Goal: Transaction & Acquisition: Purchase product/service

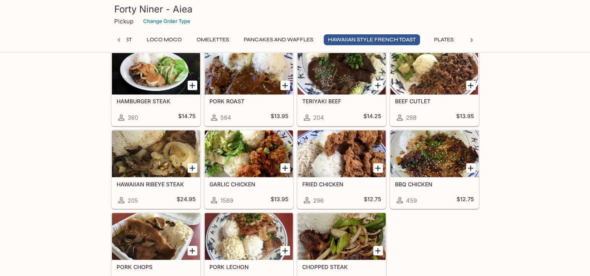
scroll to position [1247, 0]
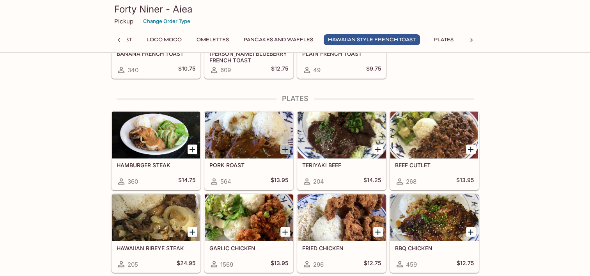
click at [285, 146] on icon "Add PORK ROAST" at bounding box center [284, 148] width 5 height 5
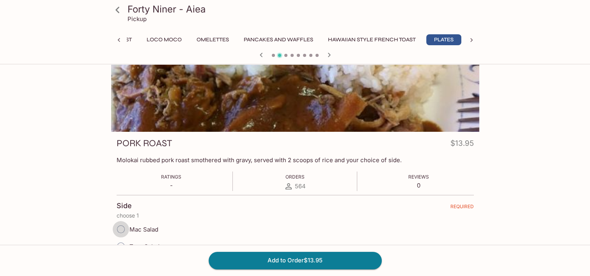
click at [119, 229] on input "Mac Salad" at bounding box center [121, 229] width 16 height 16
radio input "true"
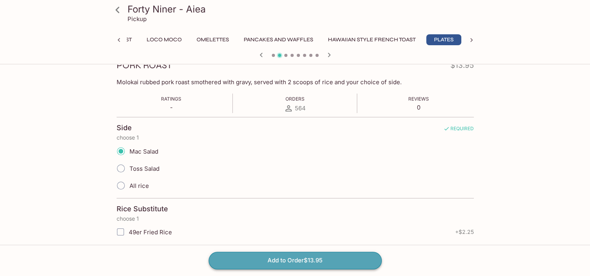
click at [292, 259] on button "Add to Order $13.95" at bounding box center [294, 260] width 173 height 17
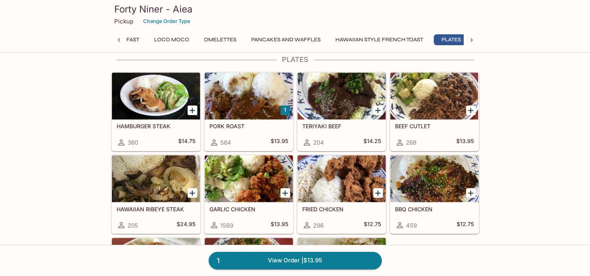
scroll to position [0, 134]
click at [285, 190] on icon "Add GARLIC CHICKEN" at bounding box center [284, 192] width 5 height 5
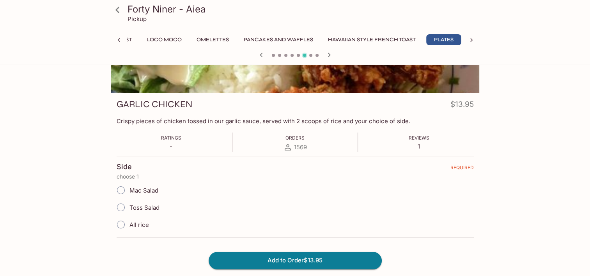
scroll to position [117, 0]
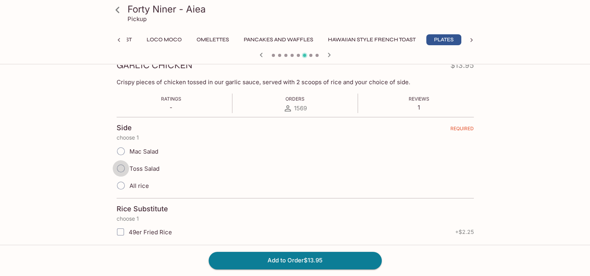
click at [121, 169] on input "Toss Salad" at bounding box center [121, 168] width 16 height 16
radio input "true"
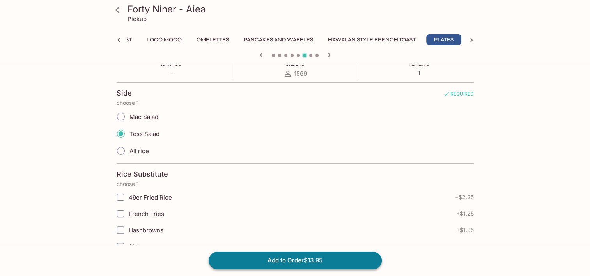
scroll to position [156, 0]
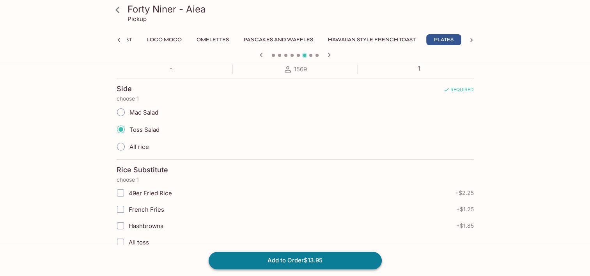
click at [310, 261] on button "Add to Order $13.95" at bounding box center [294, 260] width 173 height 17
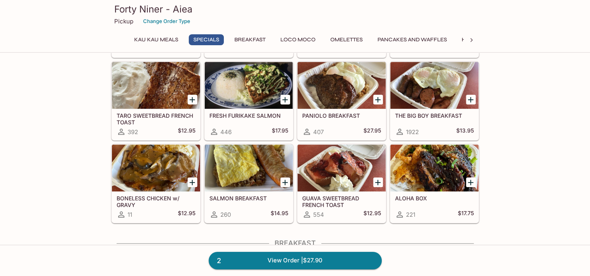
scroll to position [234, 0]
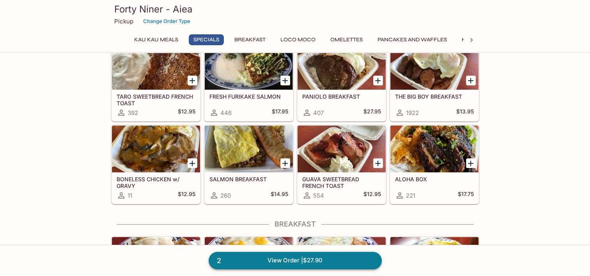
click at [293, 259] on link "2 View Order | $27.90" at bounding box center [294, 260] width 173 height 17
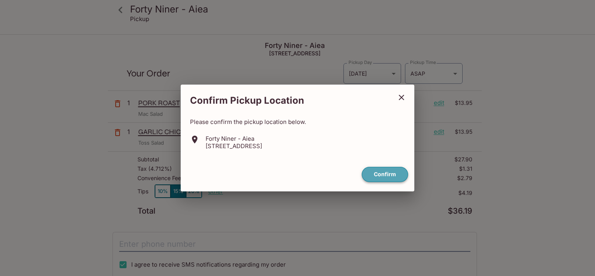
click at [381, 176] on button "Confirm" at bounding box center [385, 174] width 46 height 15
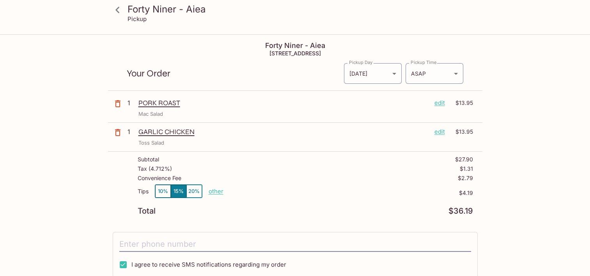
click at [162, 193] on button "10%" at bounding box center [163, 191] width 16 height 13
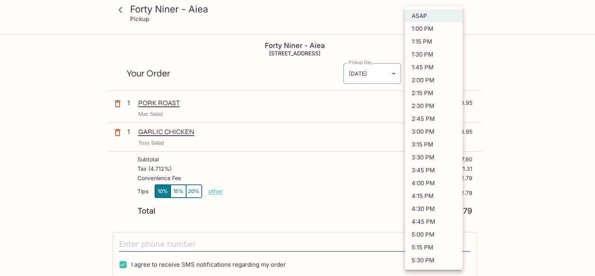
click at [455, 72] on body "Forty Niner - Aiea Pickup Forty Niner - Aiea 98-[STREET_ADDRESS] Your Order Pic…" at bounding box center [297, 173] width 595 height 276
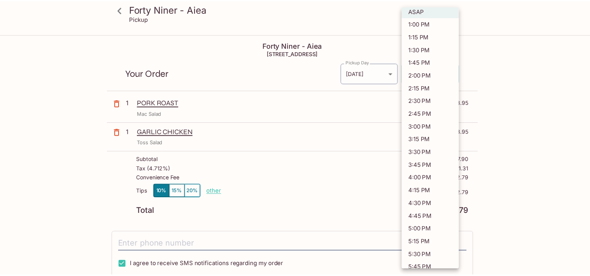
scroll to position [9, 0]
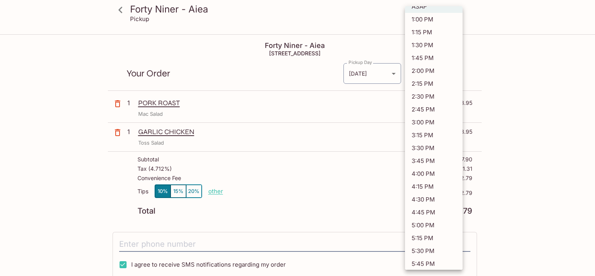
click at [425, 262] on li "5:45 PM" at bounding box center [434, 263] width 58 height 13
type input "[DATE]T03:45:59.000000Z"
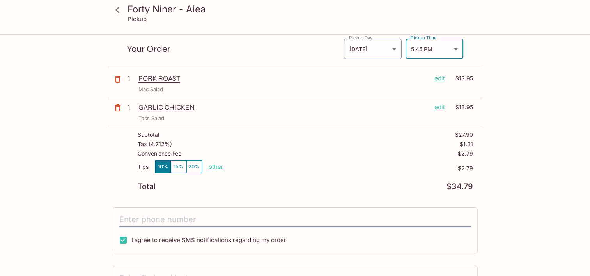
scroll to position [5, 0]
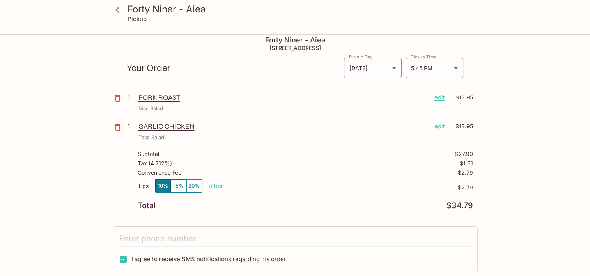
click at [119, 238] on input "tel" at bounding box center [294, 238] width 351 height 15
type input "[PHONE_NUMBER]"
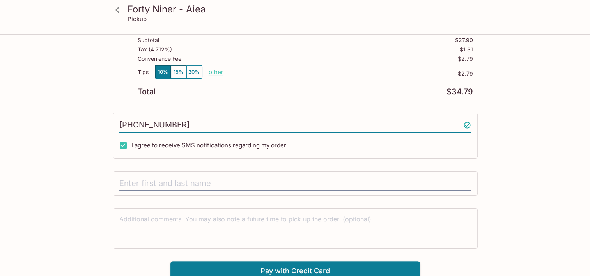
scroll to position [122, 0]
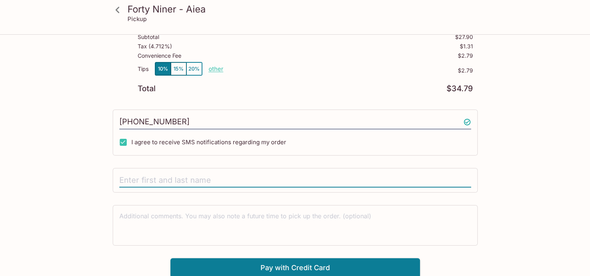
click at [122, 181] on input "text" at bounding box center [294, 180] width 351 height 15
type input "[PERSON_NAME]"
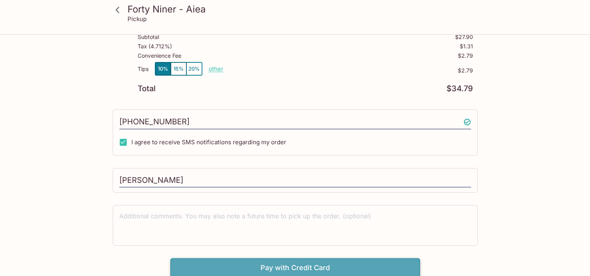
click at [318, 265] on button "Pay with Credit Card" at bounding box center [294, 267] width 249 height 19
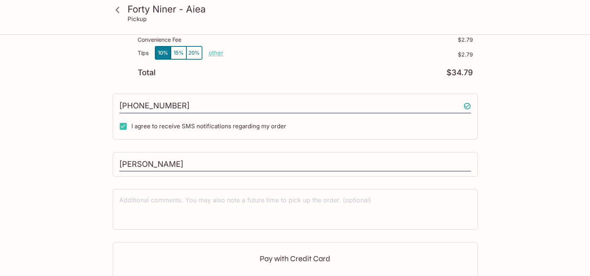
scroll to position [239, 0]
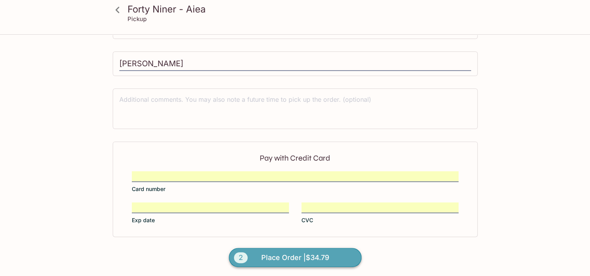
click at [282, 254] on span "Place Order | $34.79" at bounding box center [295, 257] width 68 height 12
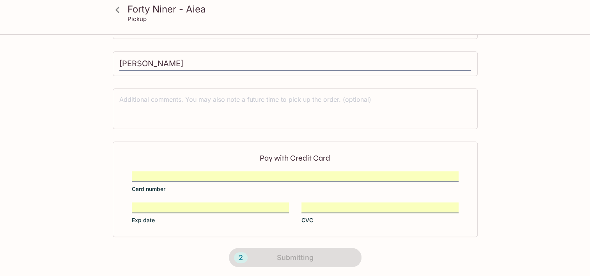
scroll to position [0, 0]
